Goal: Information Seeking & Learning: Learn about a topic

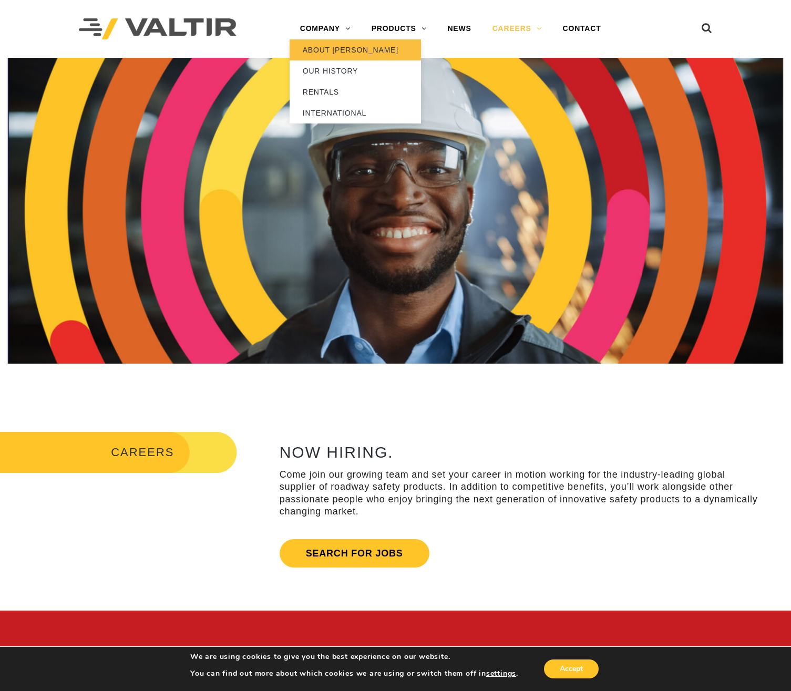
click at [346, 52] on link "ABOUT [PERSON_NAME]" at bounding box center [355, 49] width 131 height 21
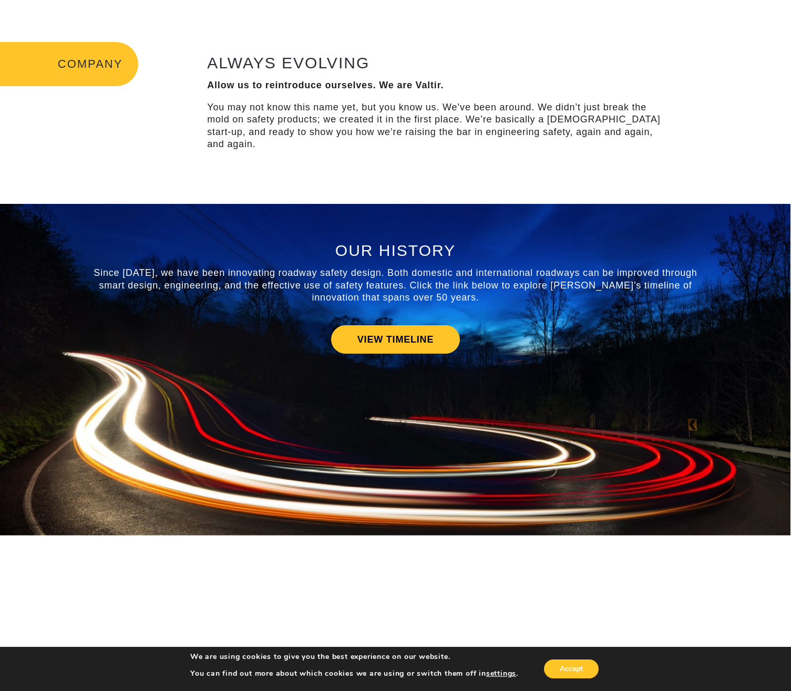
scroll to position [332, 0]
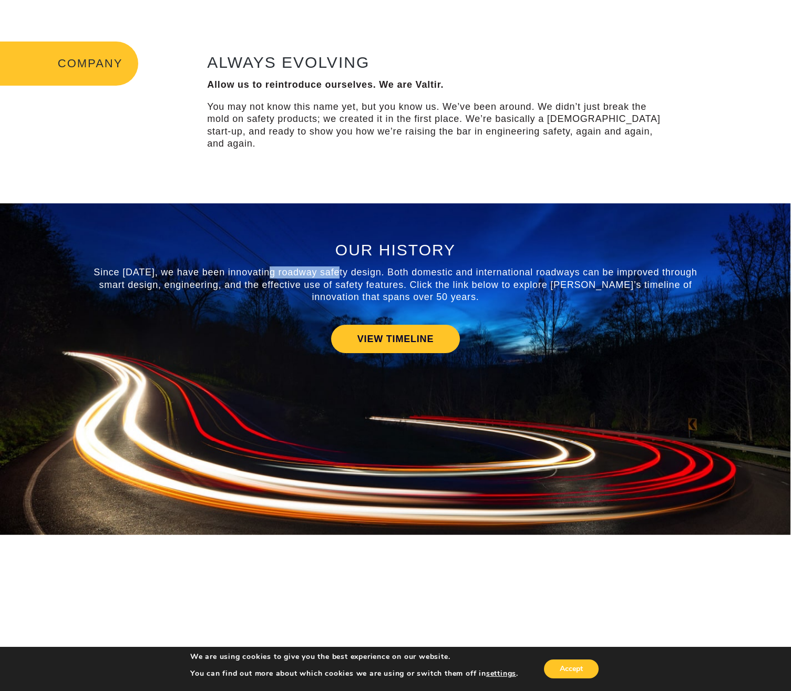
drag, startPoint x: 342, startPoint y: 261, endPoint x: 280, endPoint y: 259, distance: 62.1
click at [274, 267] on span "Since 1969, we have been innovating roadway safety design. Both domestic and in…" at bounding box center [395, 284] width 603 height 35
copy span "roadway safety"
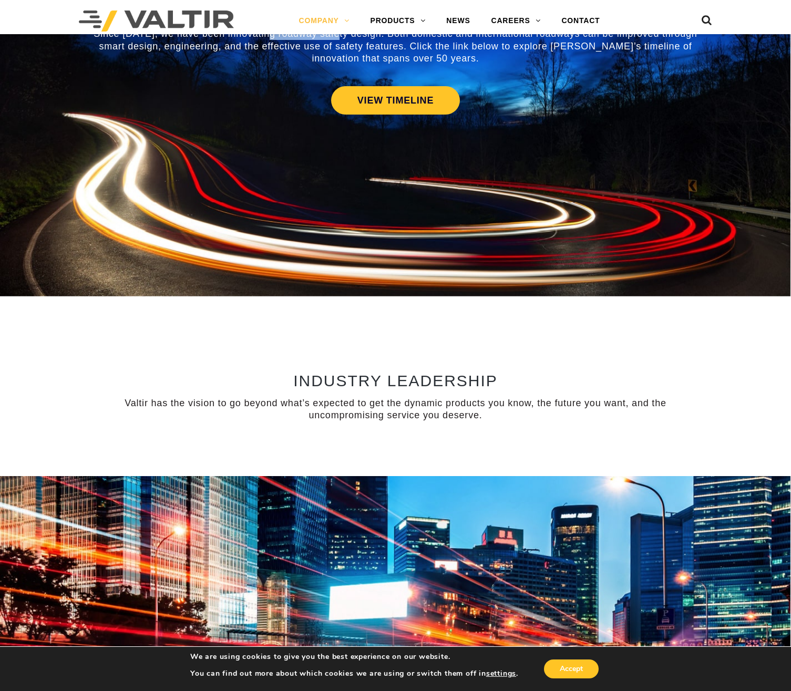
scroll to position [0, 0]
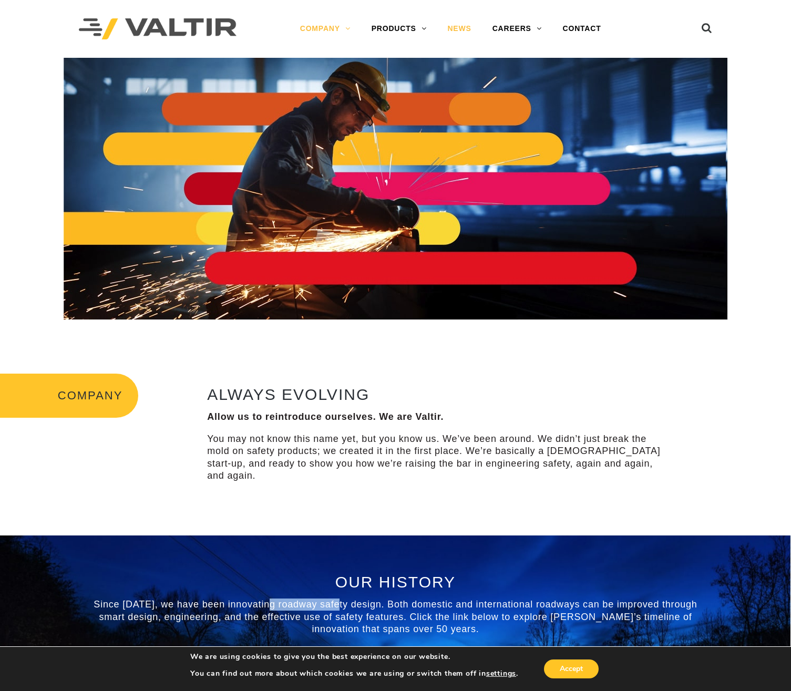
click at [464, 31] on link "NEWS" at bounding box center [459, 28] width 45 height 21
